Goal: Entertainment & Leisure: Consume media (video, audio)

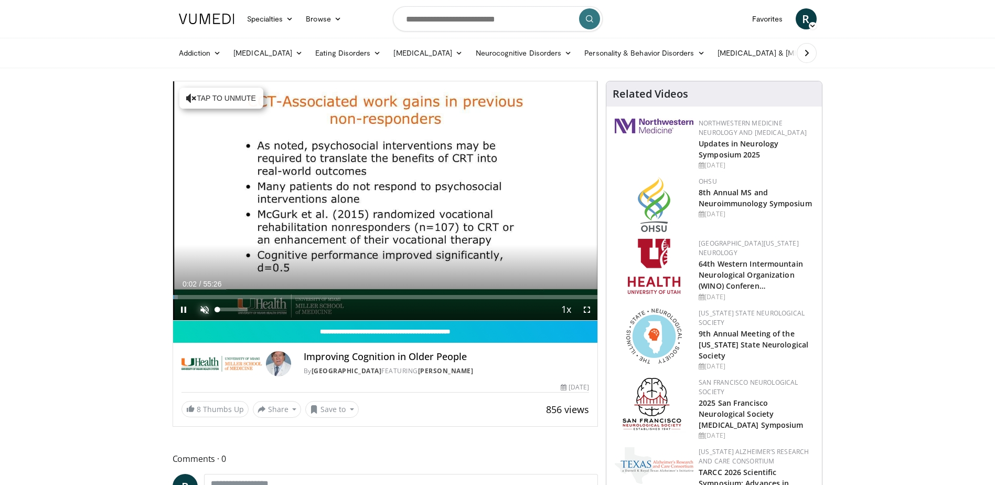
click at [203, 311] on span "Video Player" at bounding box center [204, 309] width 21 height 21
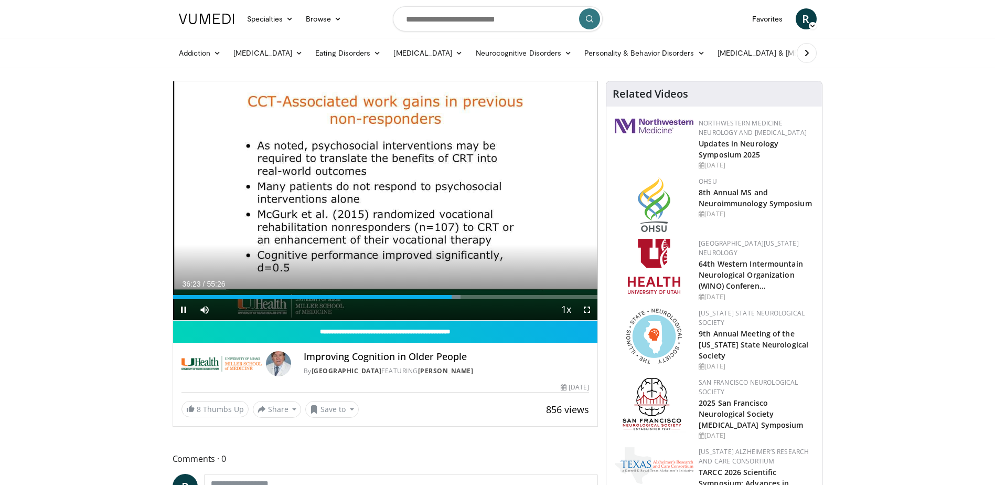
click at [465, 299] on div "Current Time 36:23 / Duration 55:26 Pause Skip Backward Skip Forward Mute 0% Lo…" at bounding box center [385, 309] width 425 height 21
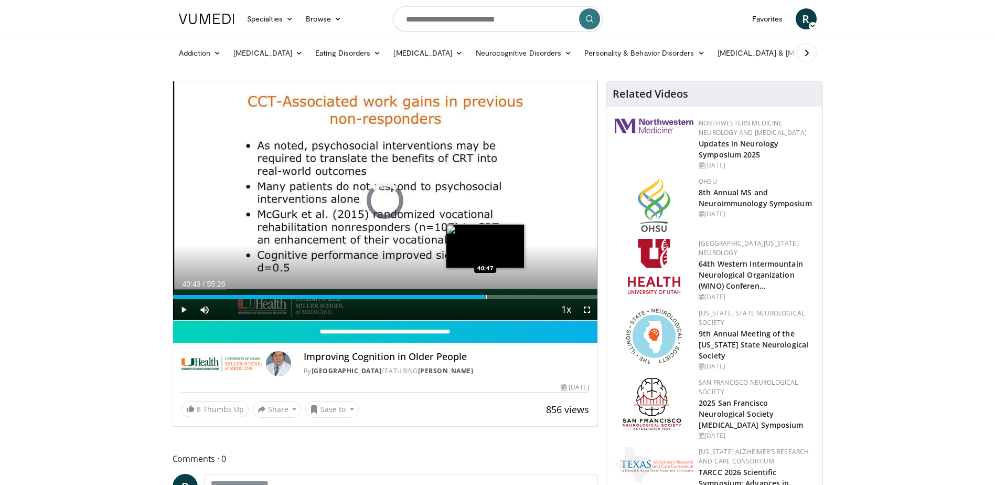
click at [486, 297] on div "Progress Bar" at bounding box center [486, 297] width 1 height 4
click at [511, 298] on div "Progress Bar" at bounding box center [511, 297] width 1 height 4
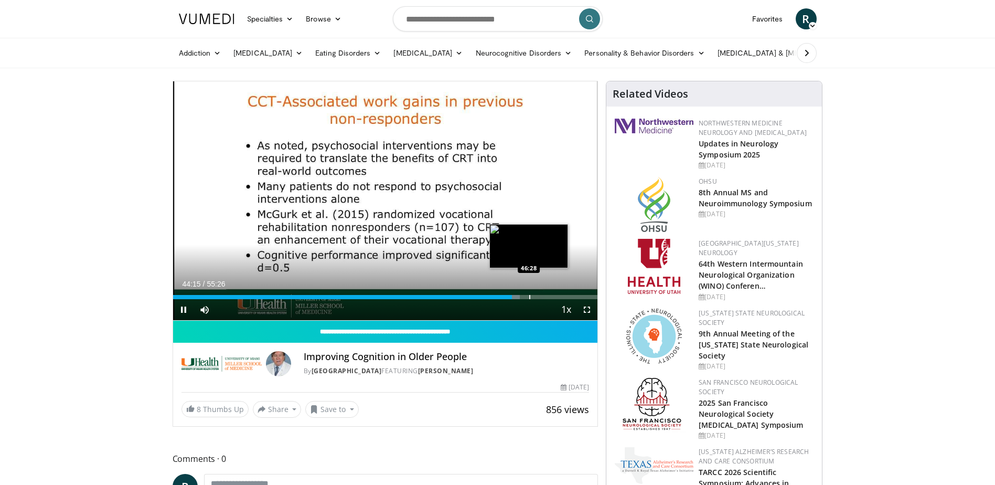
click at [529, 296] on div "Progress Bar" at bounding box center [529, 297] width 1 height 4
click at [496, 296] on div "Progress Bar" at bounding box center [496, 297] width 1 height 4
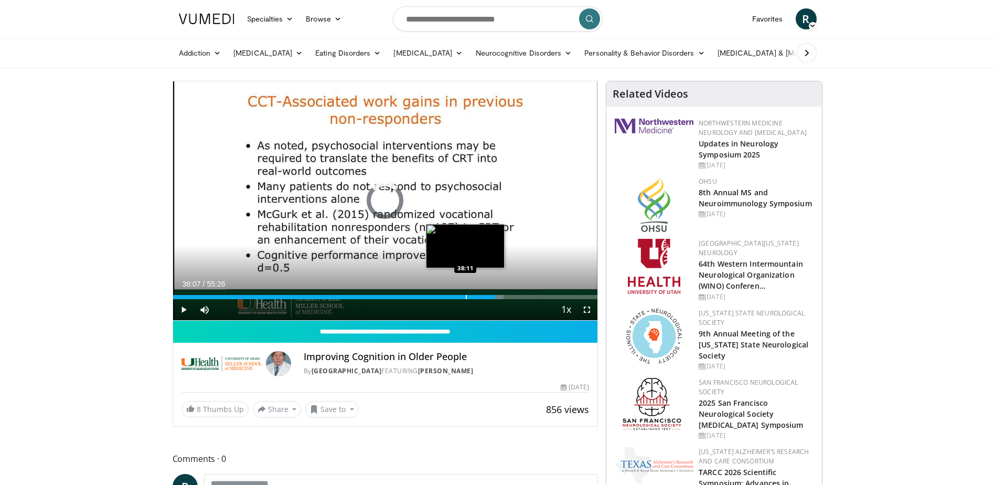
click at [466, 296] on div "Progress Bar" at bounding box center [466, 297] width 1 height 4
click at [461, 296] on div "Progress Bar" at bounding box center [461, 297] width 1 height 4
click at [447, 296] on div "37:43" at bounding box center [317, 297] width 289 height 4
click at [463, 297] on div "Progress Bar" at bounding box center [463, 297] width 1 height 4
click at [472, 296] on div "Progress Bar" at bounding box center [472, 297] width 1 height 4
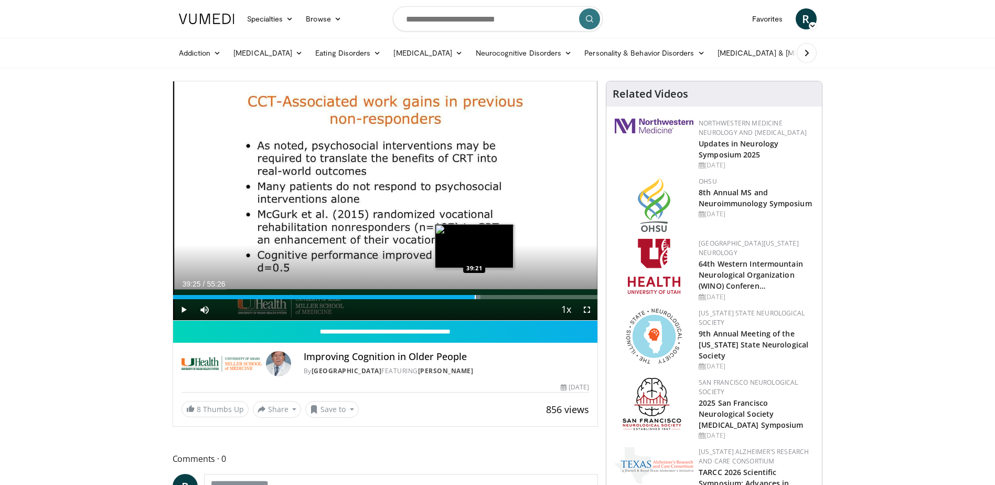
click at [475, 297] on div "Progress Bar" at bounding box center [475, 297] width 1 height 4
click at [480, 296] on div "Progress Bar" at bounding box center [480, 297] width 1 height 4
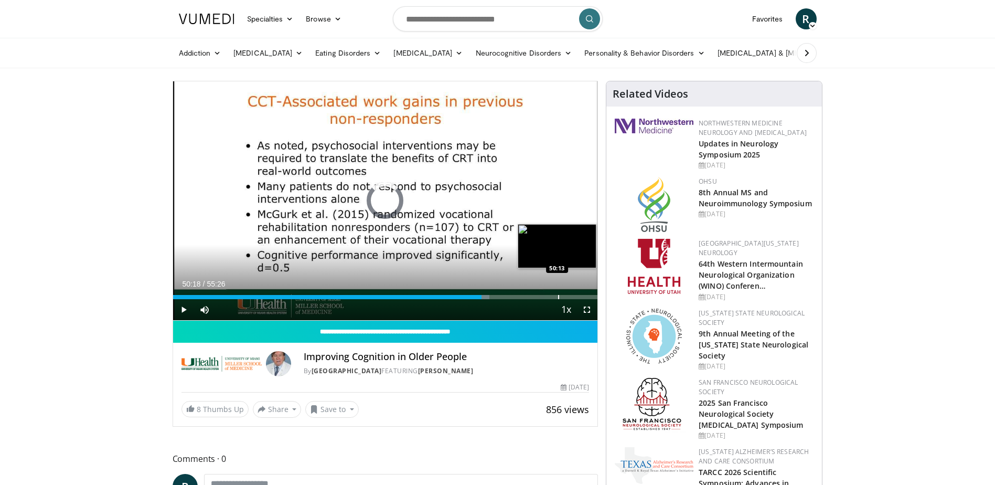
click at [558, 295] on div "Progress Bar" at bounding box center [558, 297] width 1 height 4
